Goal: Task Accomplishment & Management: Use online tool/utility

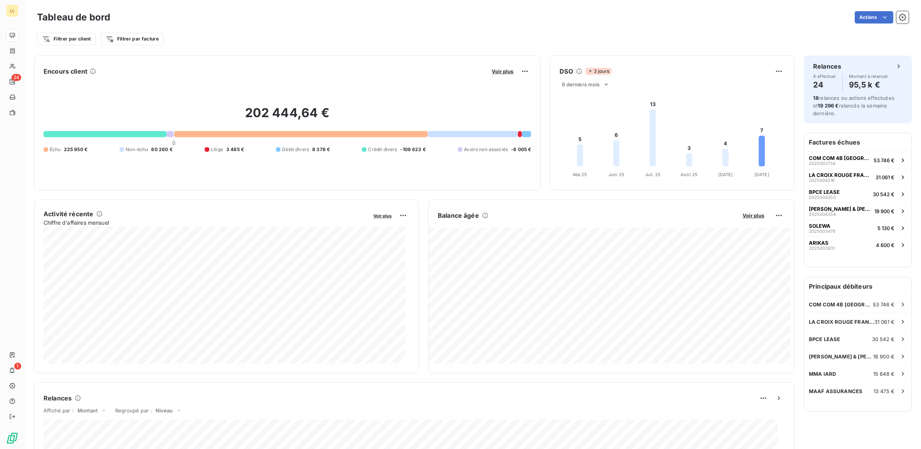
click at [897, 20] on html "LL 24 1 Tableau de bord Actions Filtrer par client Filtrer par facture Encours …" at bounding box center [460, 224] width 921 height 449
click at [899, 18] on icon "button" at bounding box center [903, 17] width 8 height 8
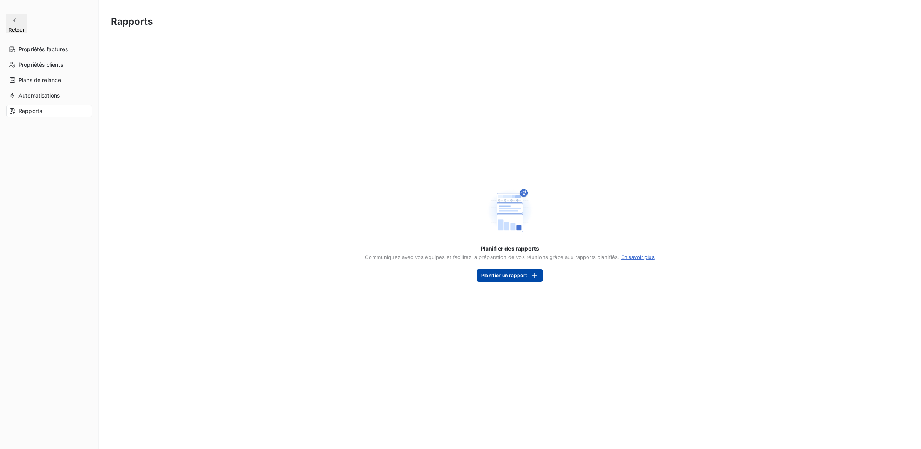
click at [509, 276] on button "Planifier un rapport" at bounding box center [510, 275] width 66 height 12
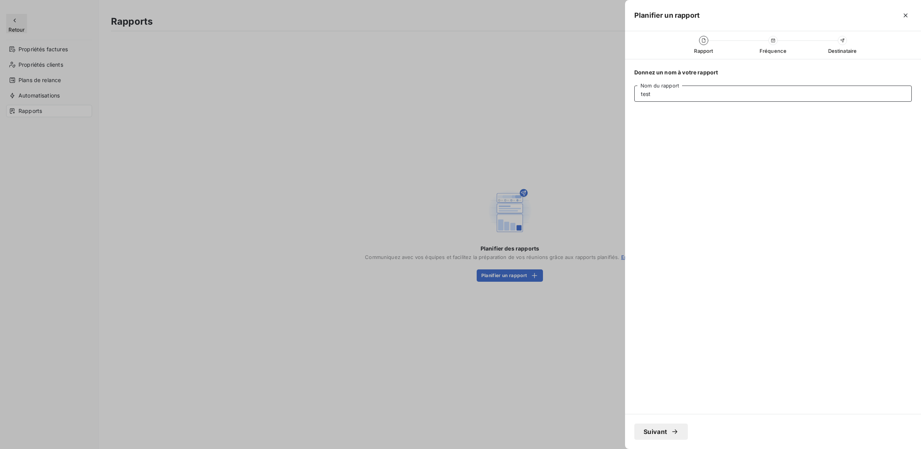
type input "test"
click at [669, 429] on div "button" at bounding box center [673, 432] width 12 height 8
click at [738, 120] on div "[DATE]" at bounding box center [735, 119] width 18 height 8
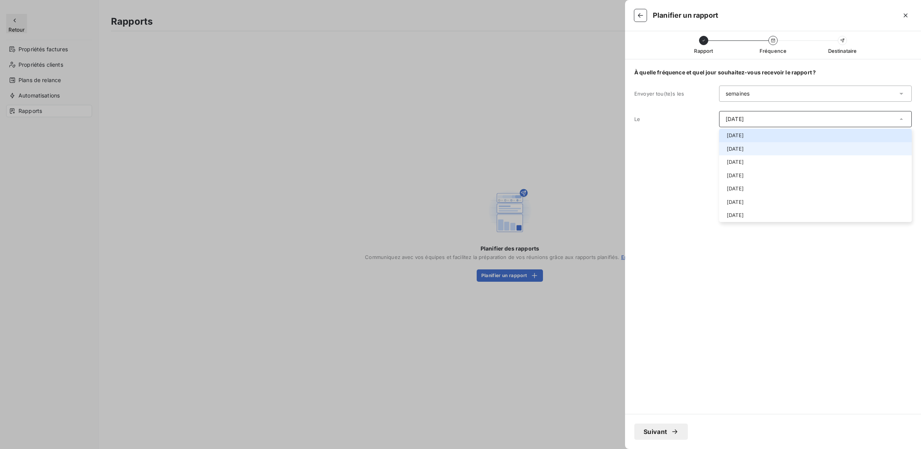
click at [724, 149] on div at bounding box center [724, 149] width 0 height 0
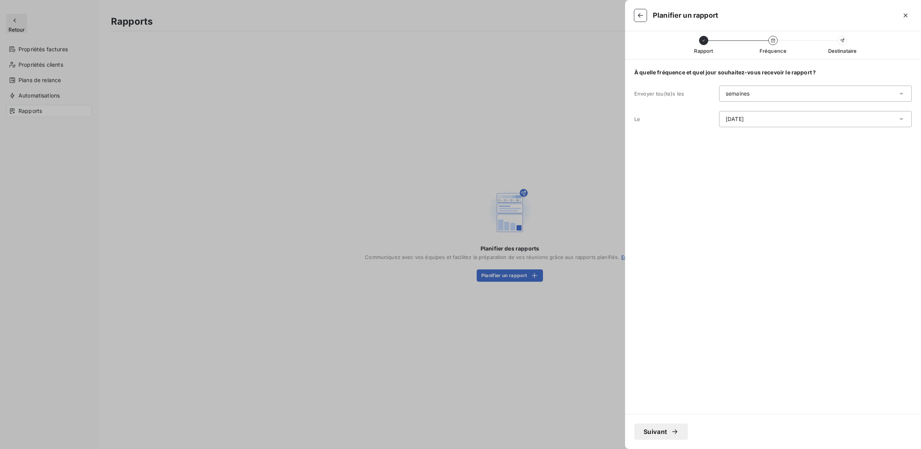
click at [663, 431] on button "Suivant" at bounding box center [662, 432] width 54 height 16
click at [689, 126] on input "text" at bounding box center [682, 129] width 83 height 7
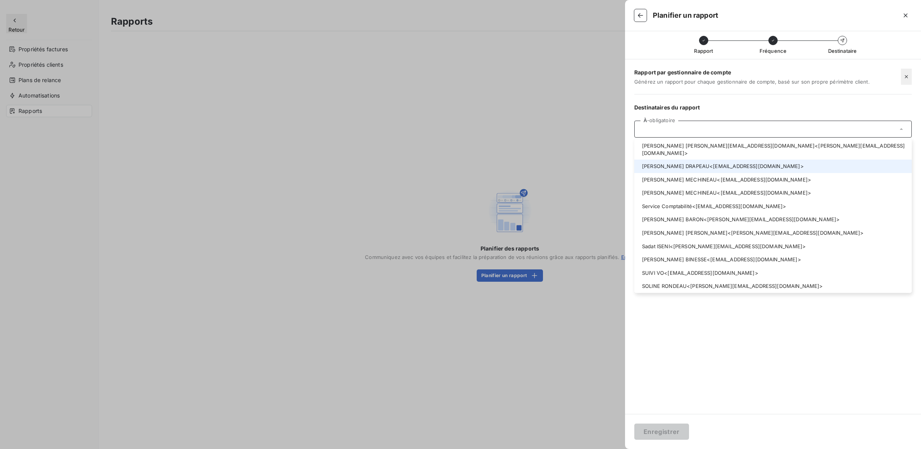
click at [703, 162] on li "[PERSON_NAME] < [EMAIL_ADDRESS][DOMAIN_NAME] >" at bounding box center [774, 166] width 278 height 13
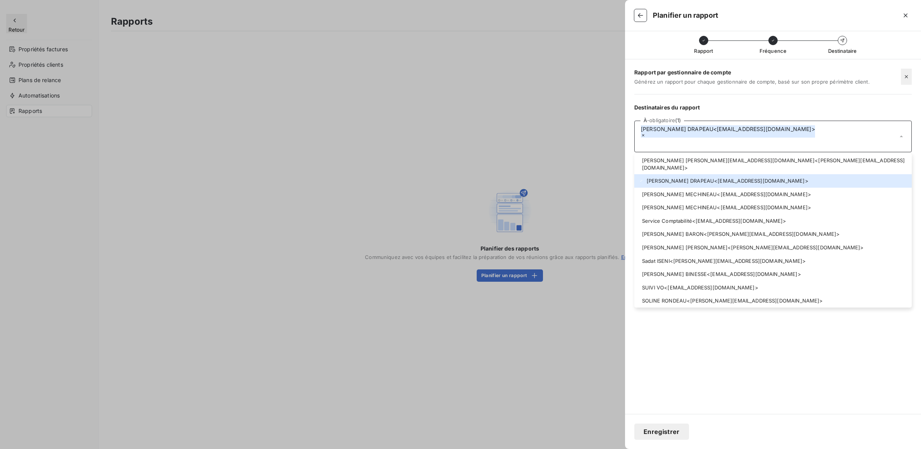
click at [669, 434] on button "Enregistrer" at bounding box center [662, 432] width 55 height 16
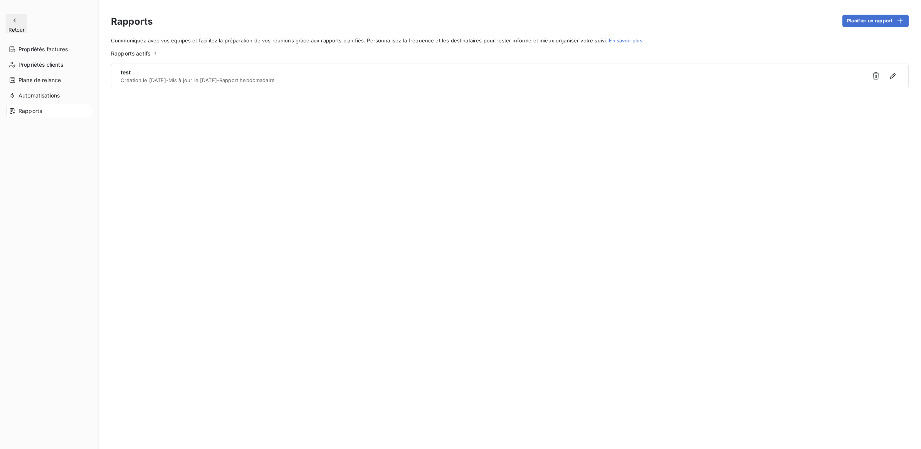
click at [27, 16] on button "Retour" at bounding box center [16, 23] width 21 height 19
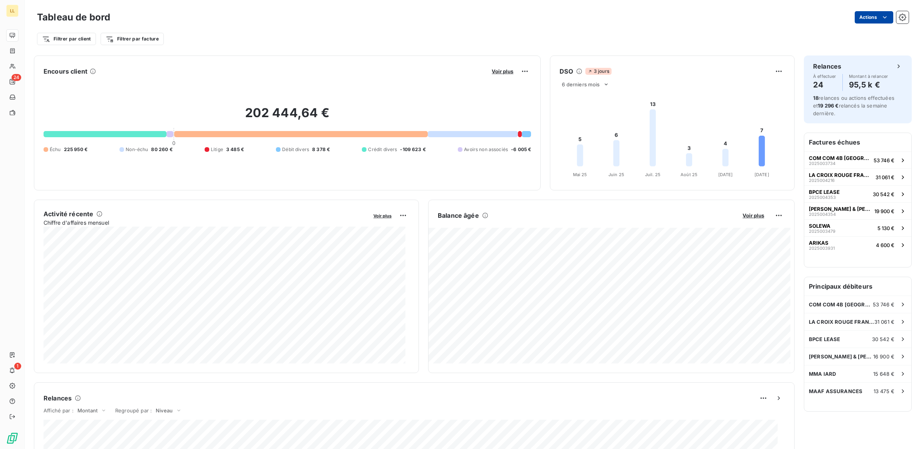
click at [882, 16] on html "LL 24 1 Tableau de bord Actions Filtrer par client Filtrer par facture Encours …" at bounding box center [460, 224] width 921 height 449
click at [844, 35] on div "Exporter le tableau de bord" at bounding box center [839, 34] width 89 height 12
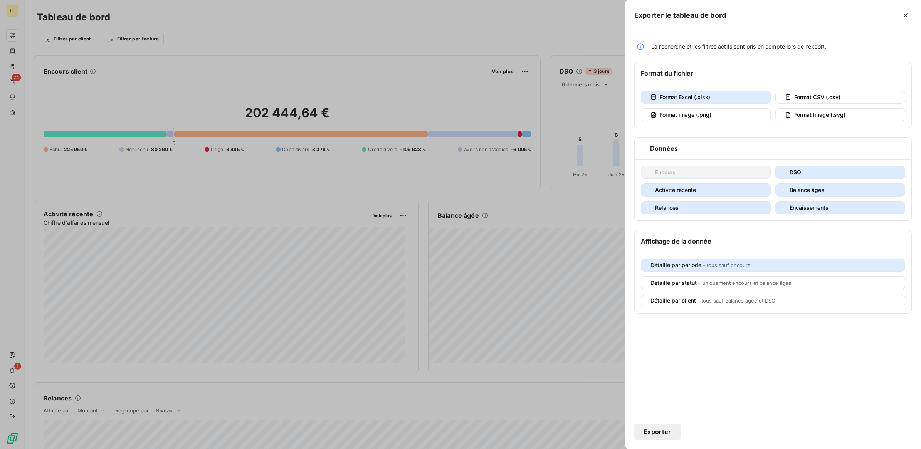
click at [904, 15] on icon "button" at bounding box center [906, 16] width 8 height 8
